Goal: Information Seeking & Learning: Find specific fact

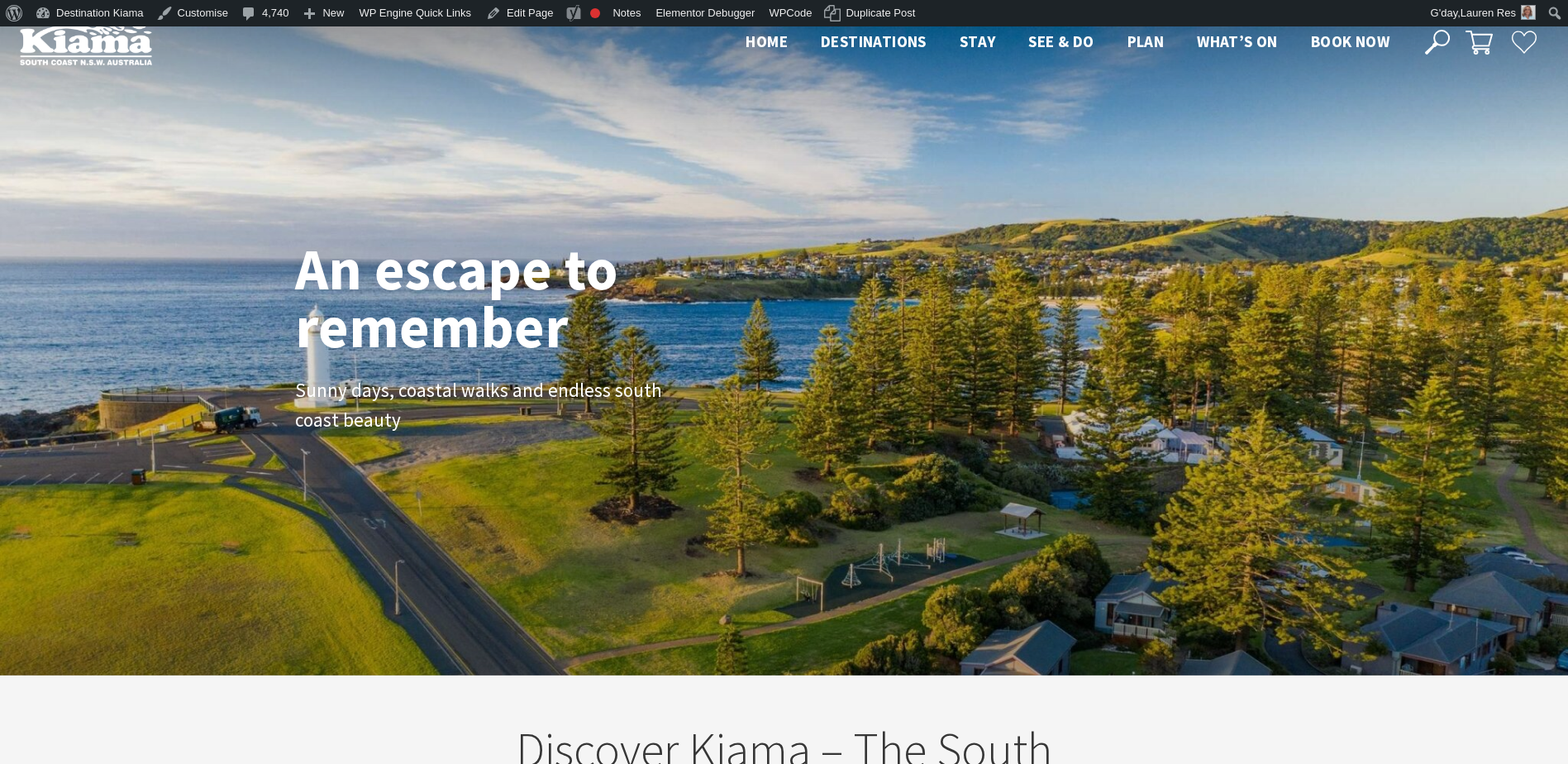
scroll to position [277, 1581]
click at [1441, 38] on icon at bounding box center [1438, 41] width 25 height 25
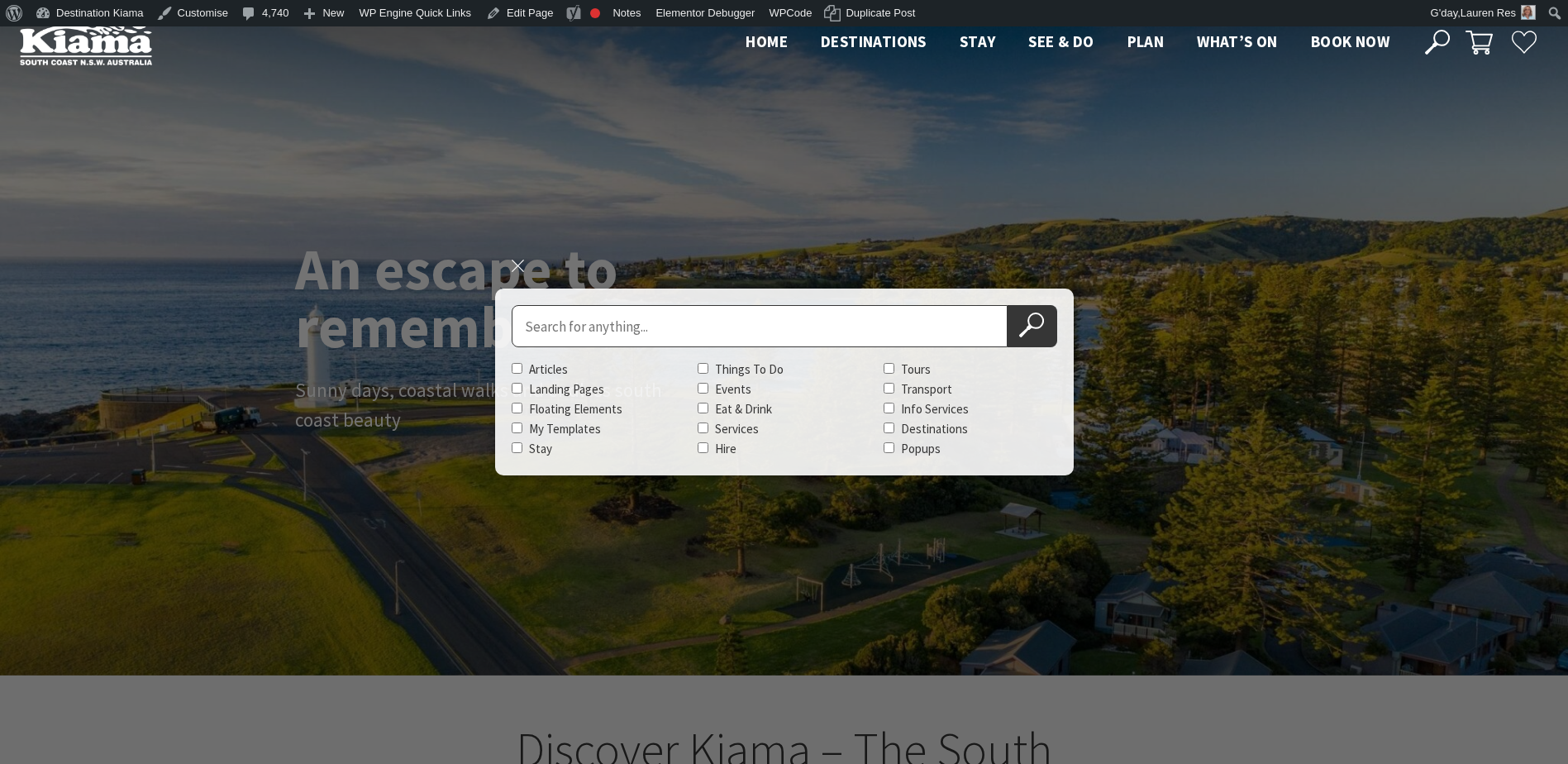
click at [620, 323] on input "Search for" at bounding box center [759, 326] width 496 height 42
type input "617"
click at [1007, 305] on button "Search Now" at bounding box center [1032, 326] width 49 height 42
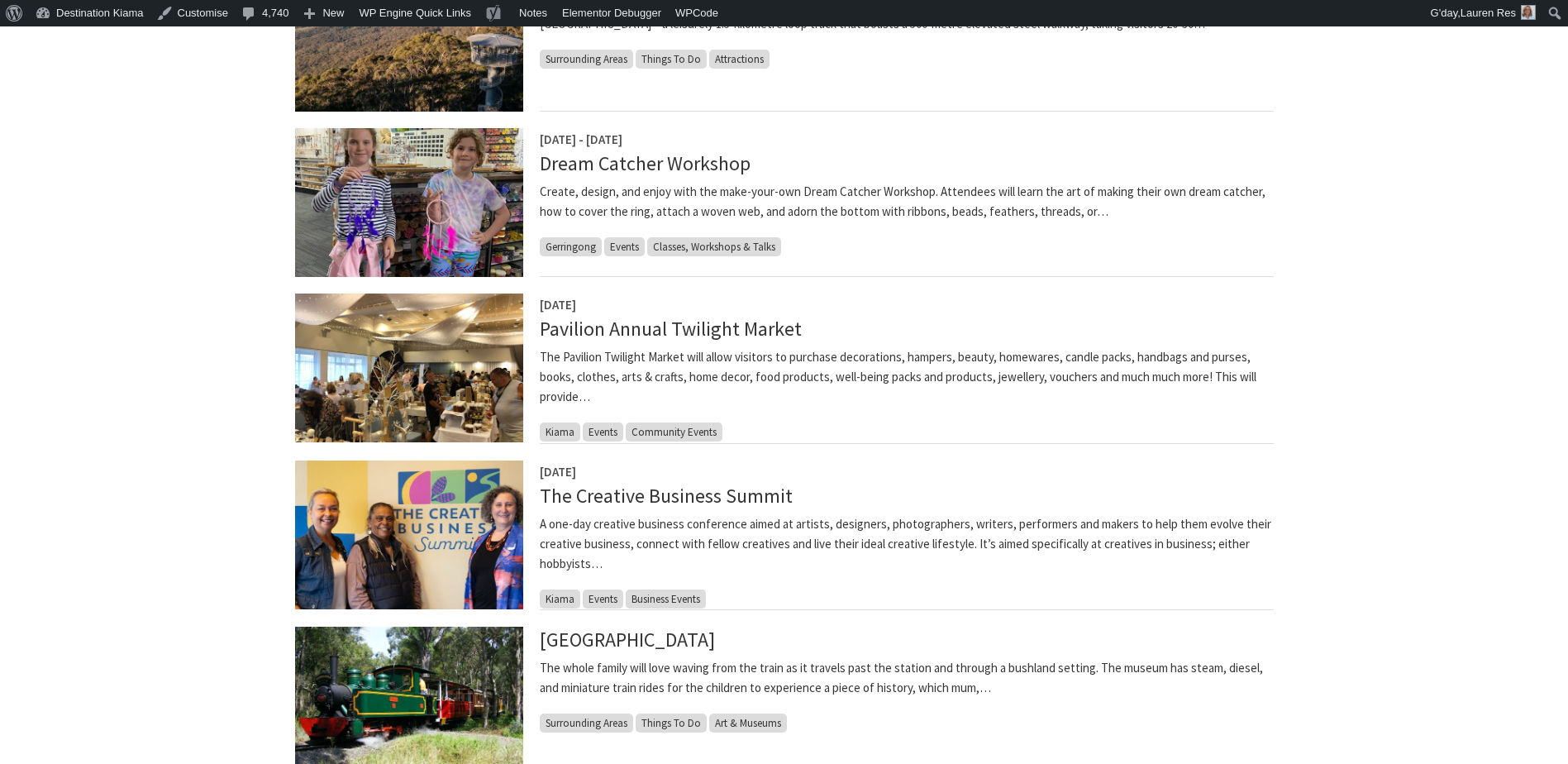
scroll to position [1323, 0]
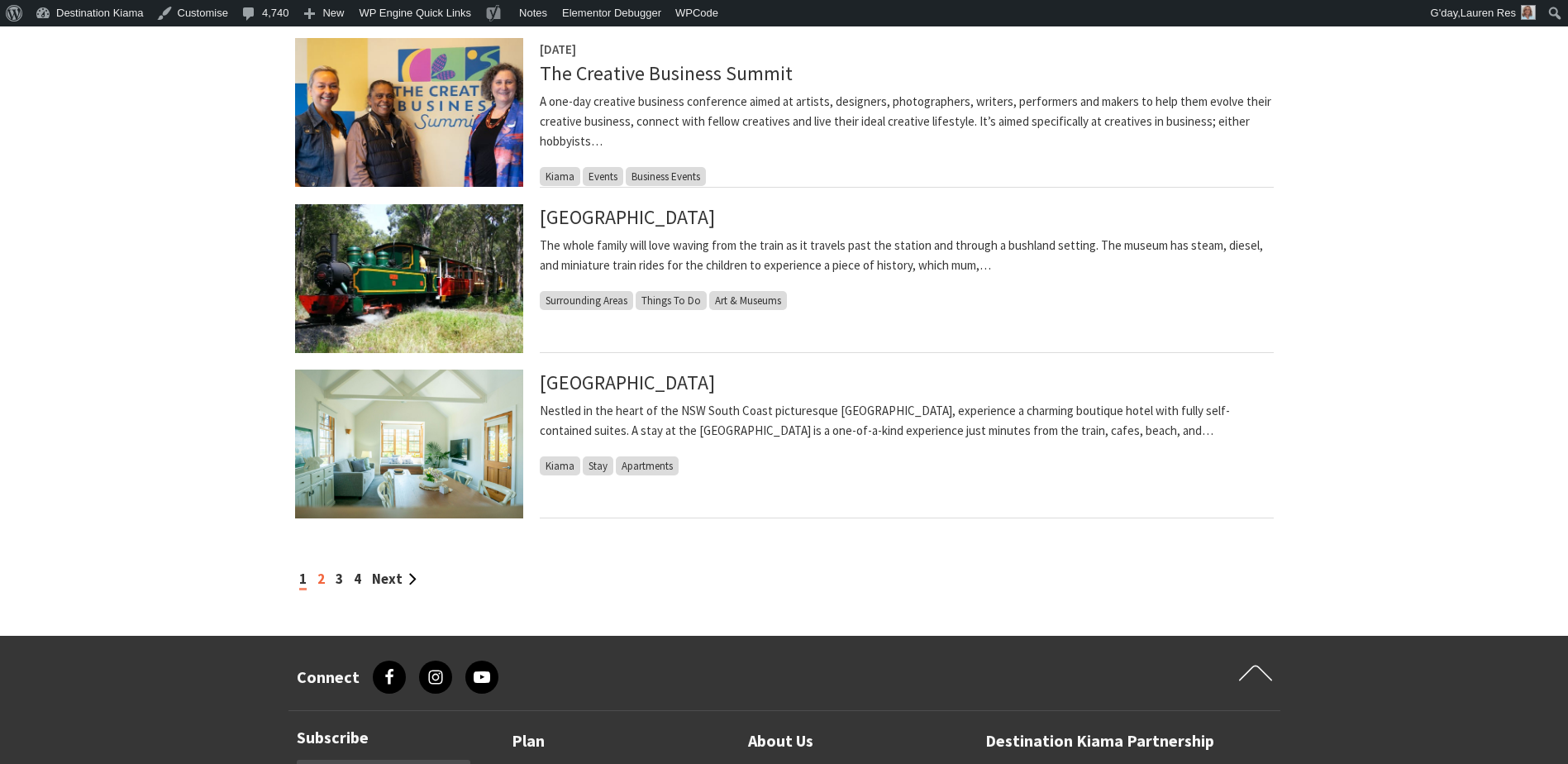
click at [320, 574] on link "2" at bounding box center [321, 578] width 8 height 18
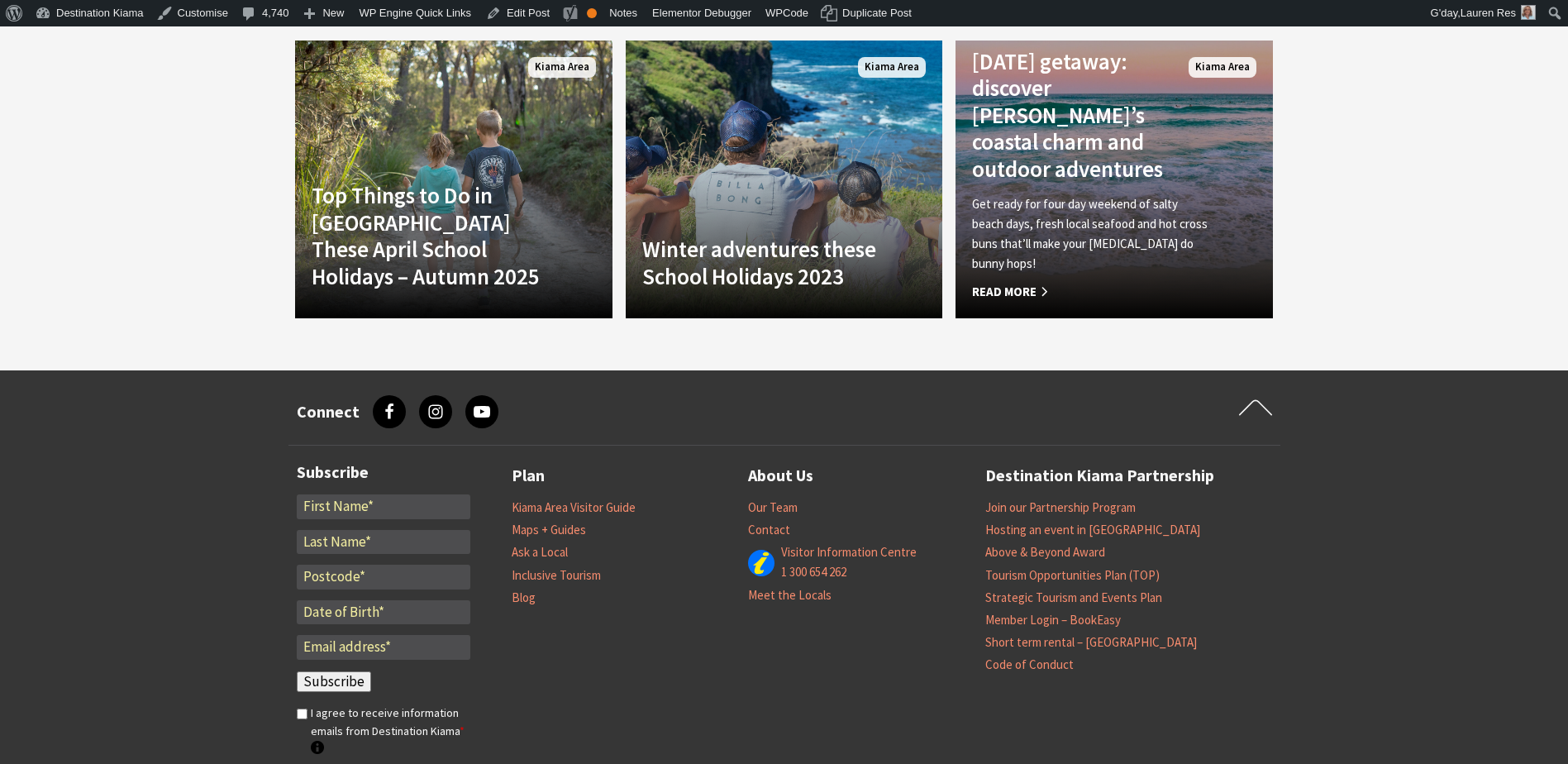
scroll to position [8683, 0]
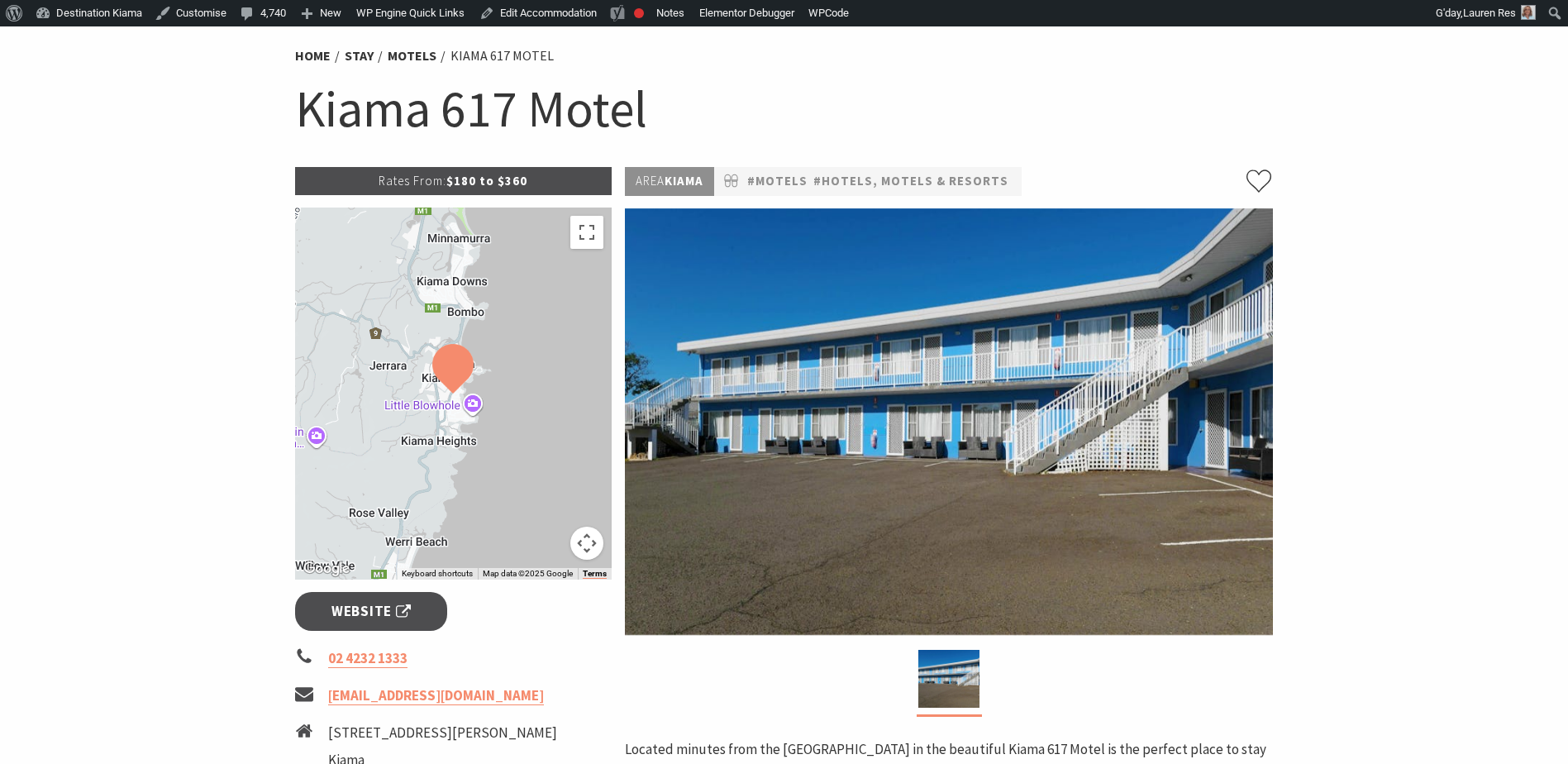
scroll to position [83, 0]
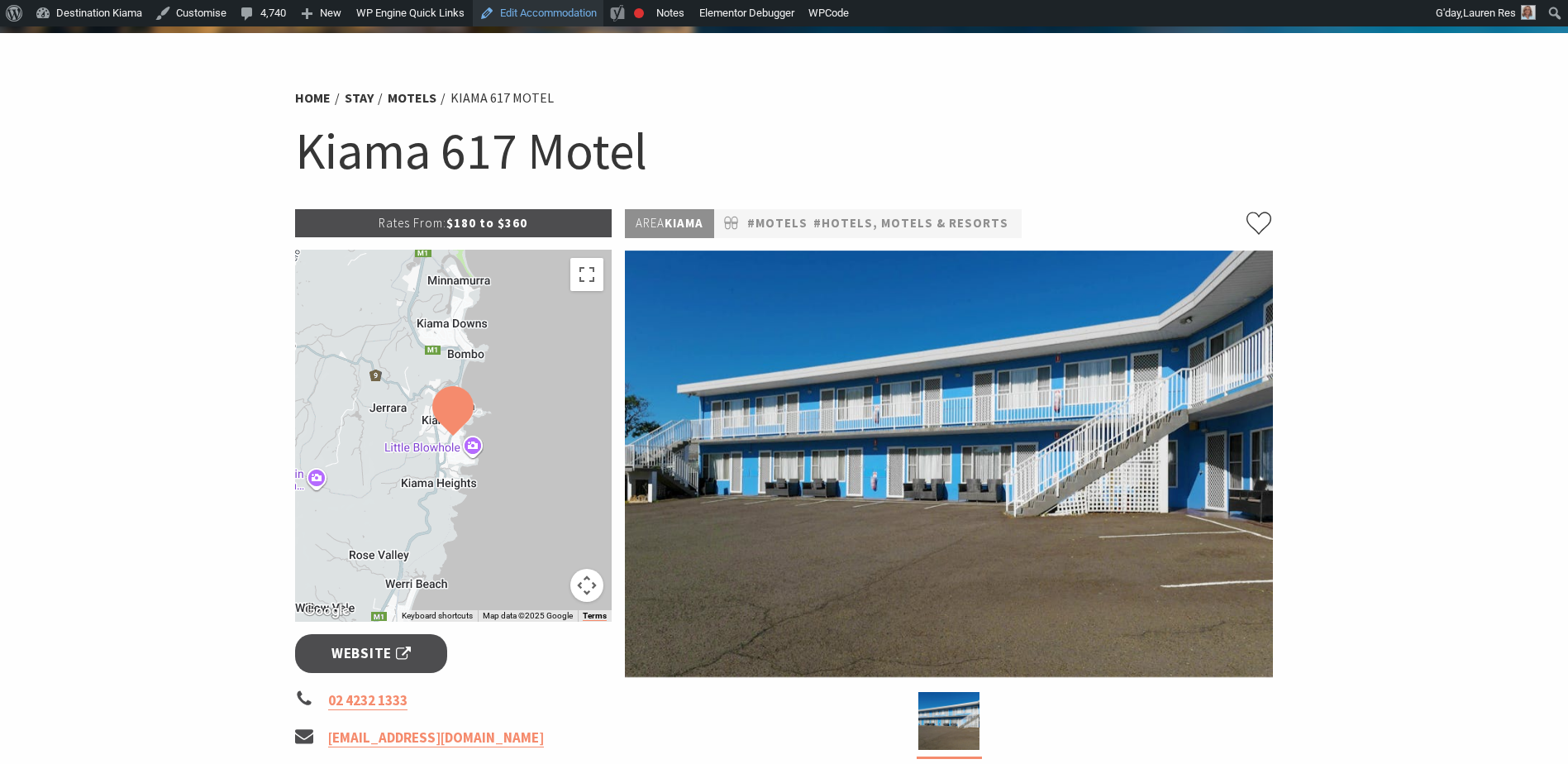
click at [531, 8] on link "Edit Accommodation" at bounding box center [537, 13] width 130 height 27
